Goal: Answer question/provide support

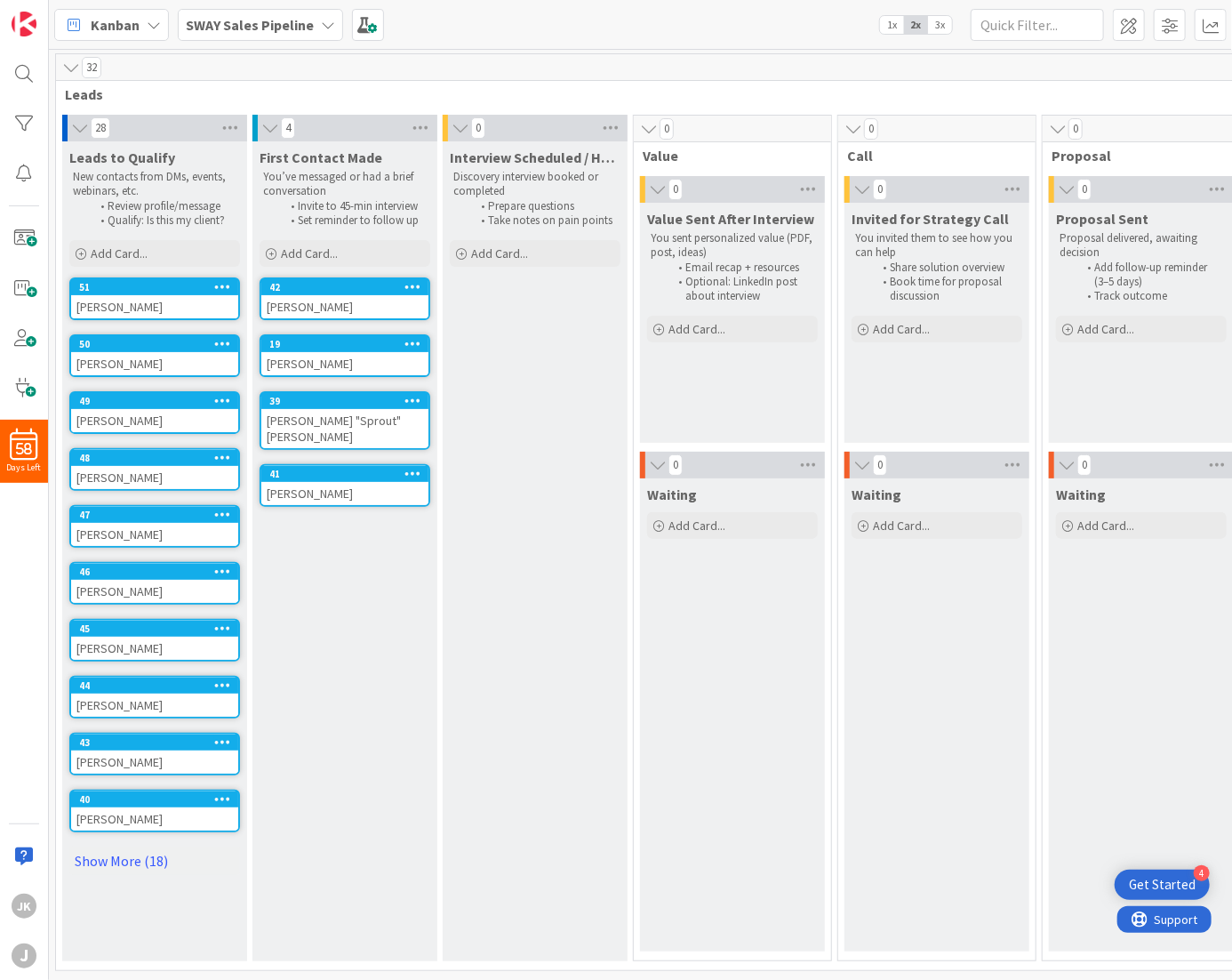
click at [131, 812] on div "[PERSON_NAME]" at bounding box center [155, 819] width 167 height 23
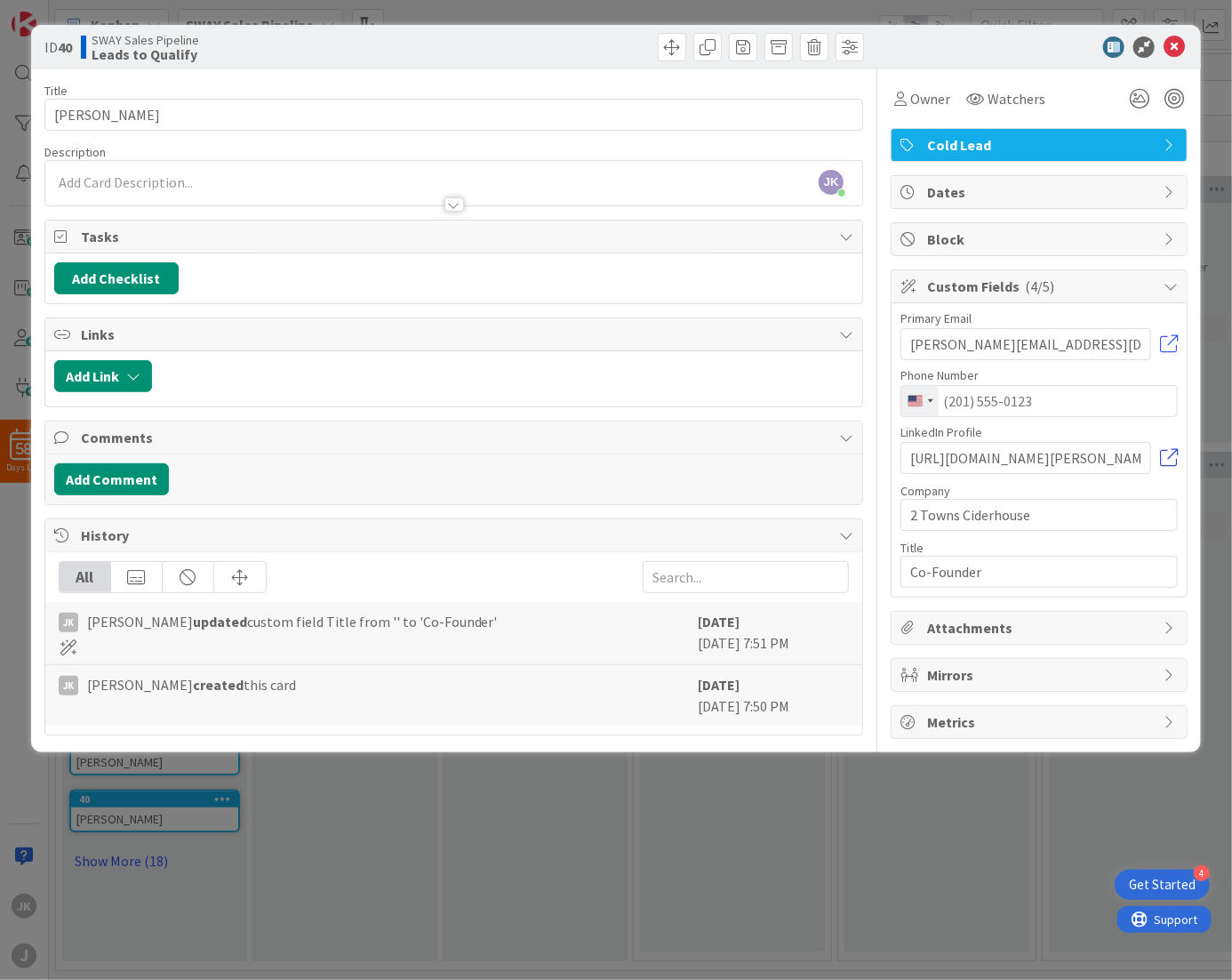
click at [1171, 457] on link at bounding box center [1169, 458] width 17 height 17
click at [121, 476] on button "Add Comment" at bounding box center [111, 479] width 115 height 32
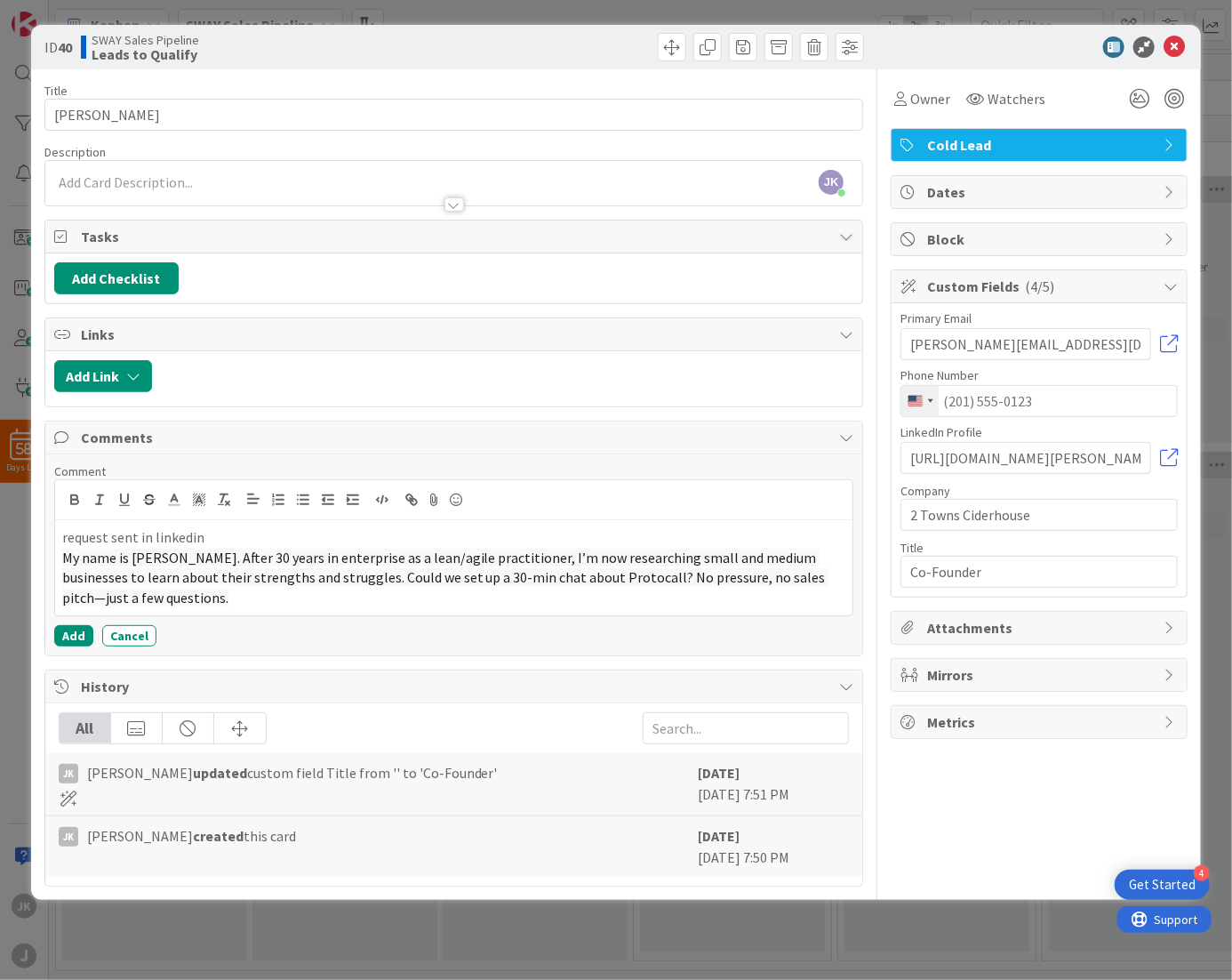
click at [574, 578] on span "My name is [PERSON_NAME]. After 30 years in enterprise as a lean/agile practiti…" at bounding box center [445, 578] width 767 height 58
click at [1184, 47] on icon at bounding box center [1175, 47] width 21 height 21
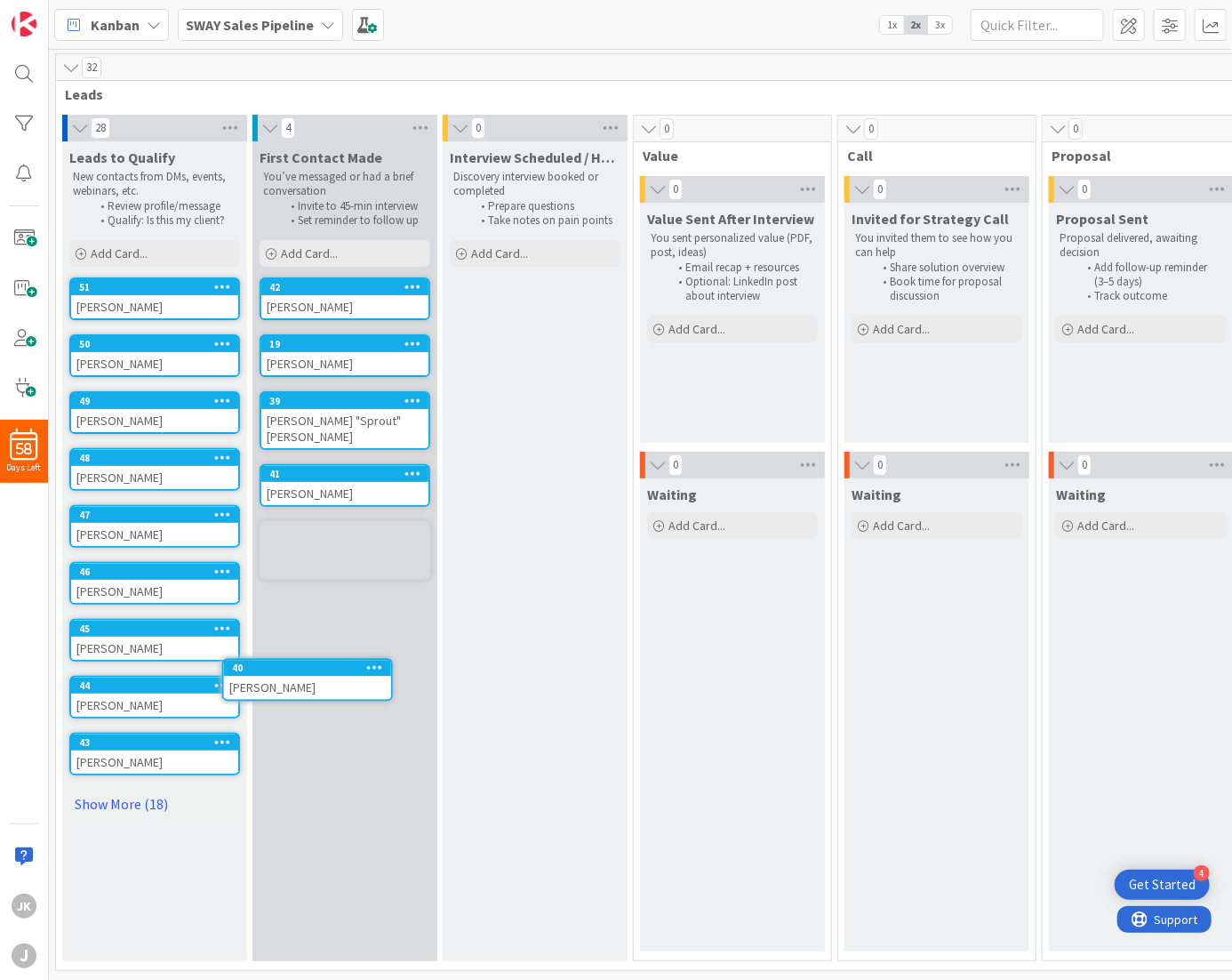
scroll to position [5, 0]
